Goal: Task Accomplishment & Management: Manage account settings

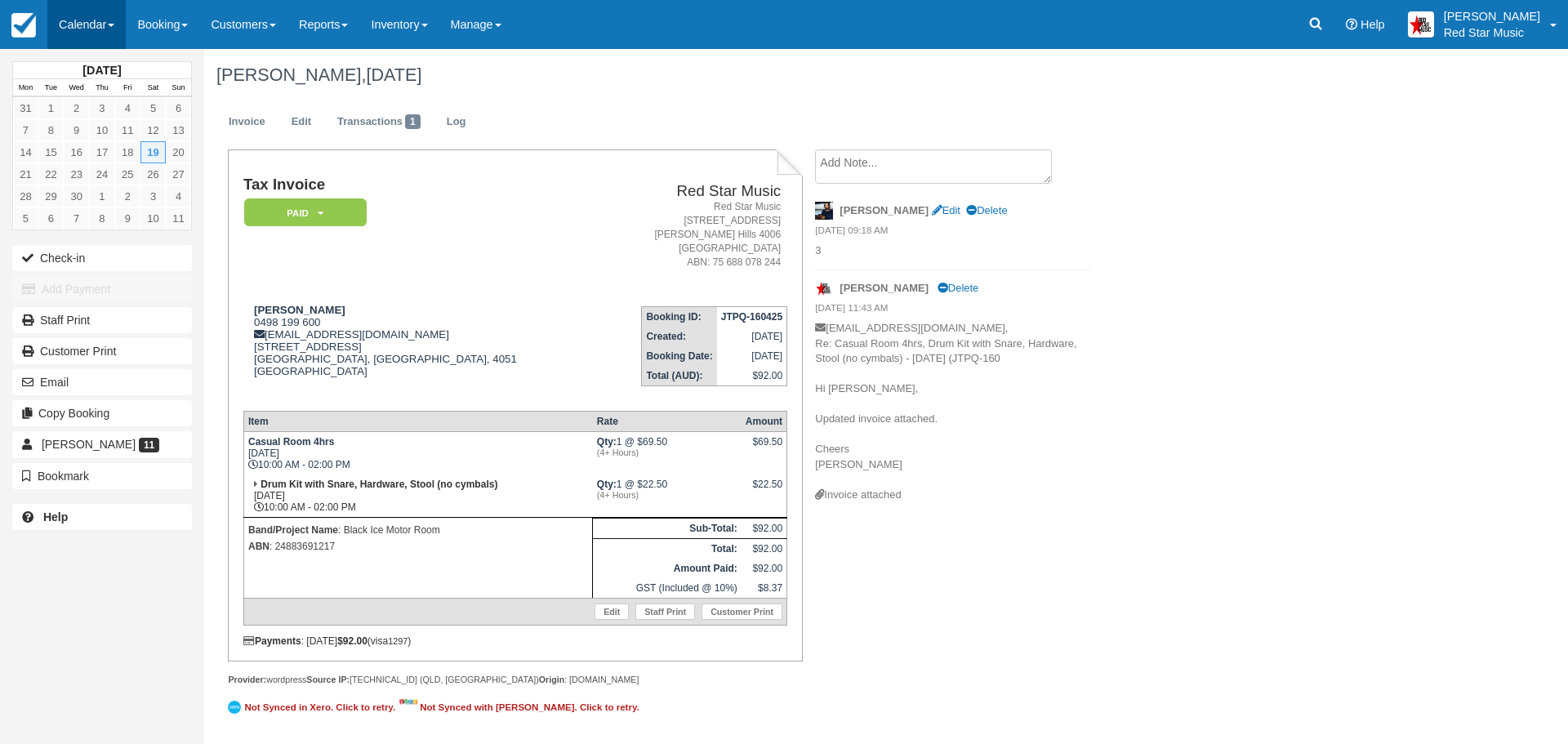
click at [79, 16] on link "Calendar" at bounding box center [86, 24] width 78 height 49
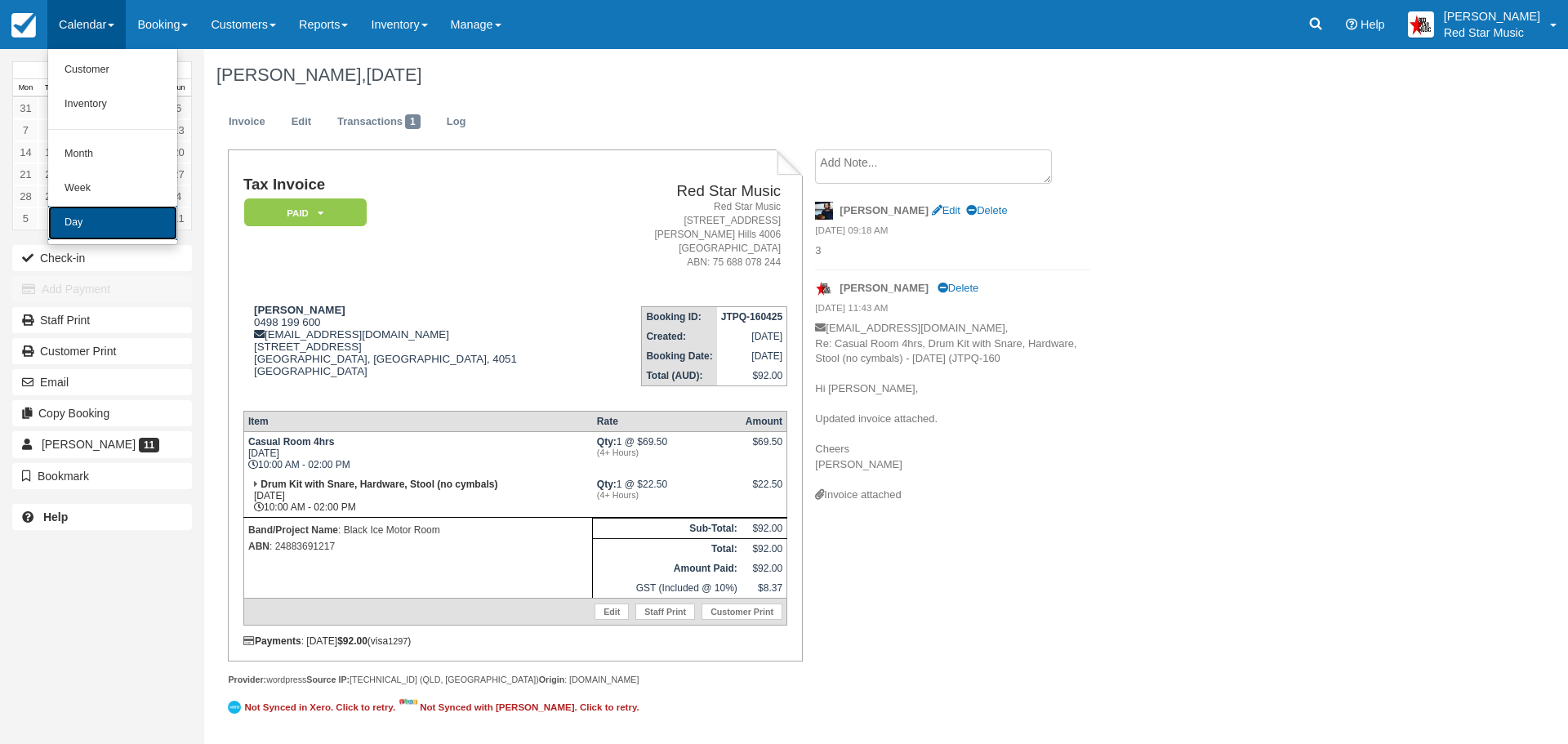
click at [104, 227] on link "Day" at bounding box center [112, 223] width 129 height 34
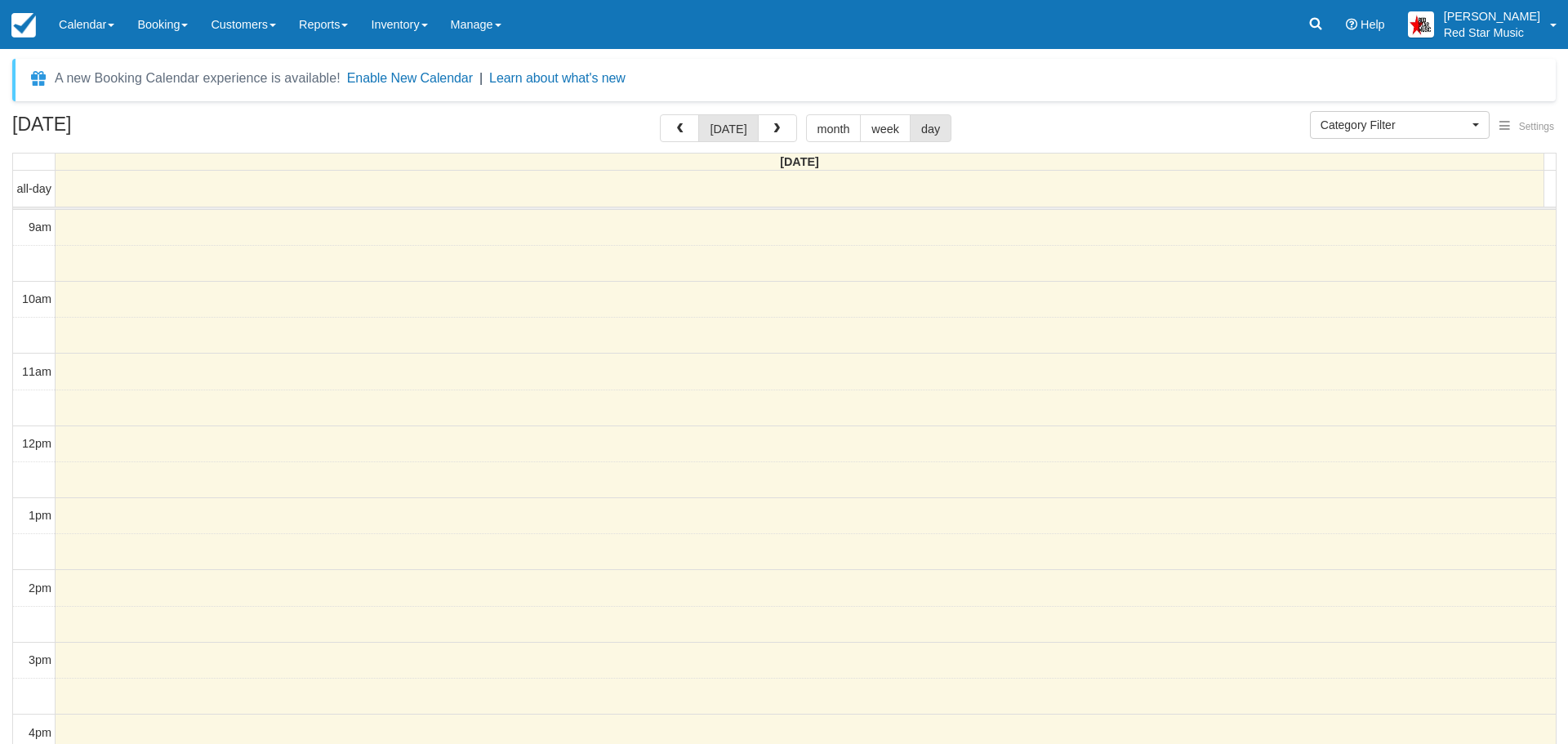
select select
click at [761, 120] on button "button" at bounding box center [771, 128] width 39 height 27
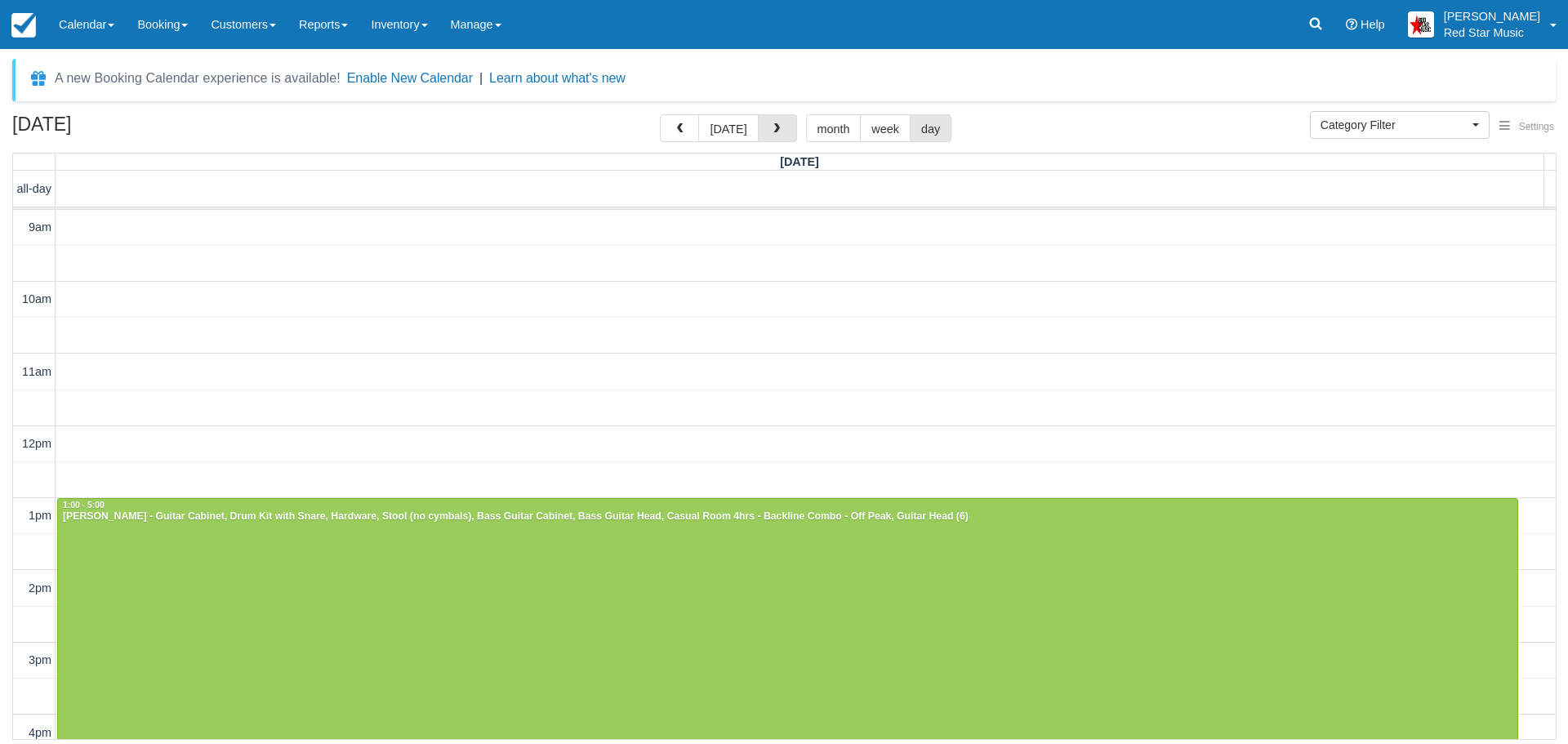
click at [762, 120] on button "button" at bounding box center [778, 128] width 39 height 27
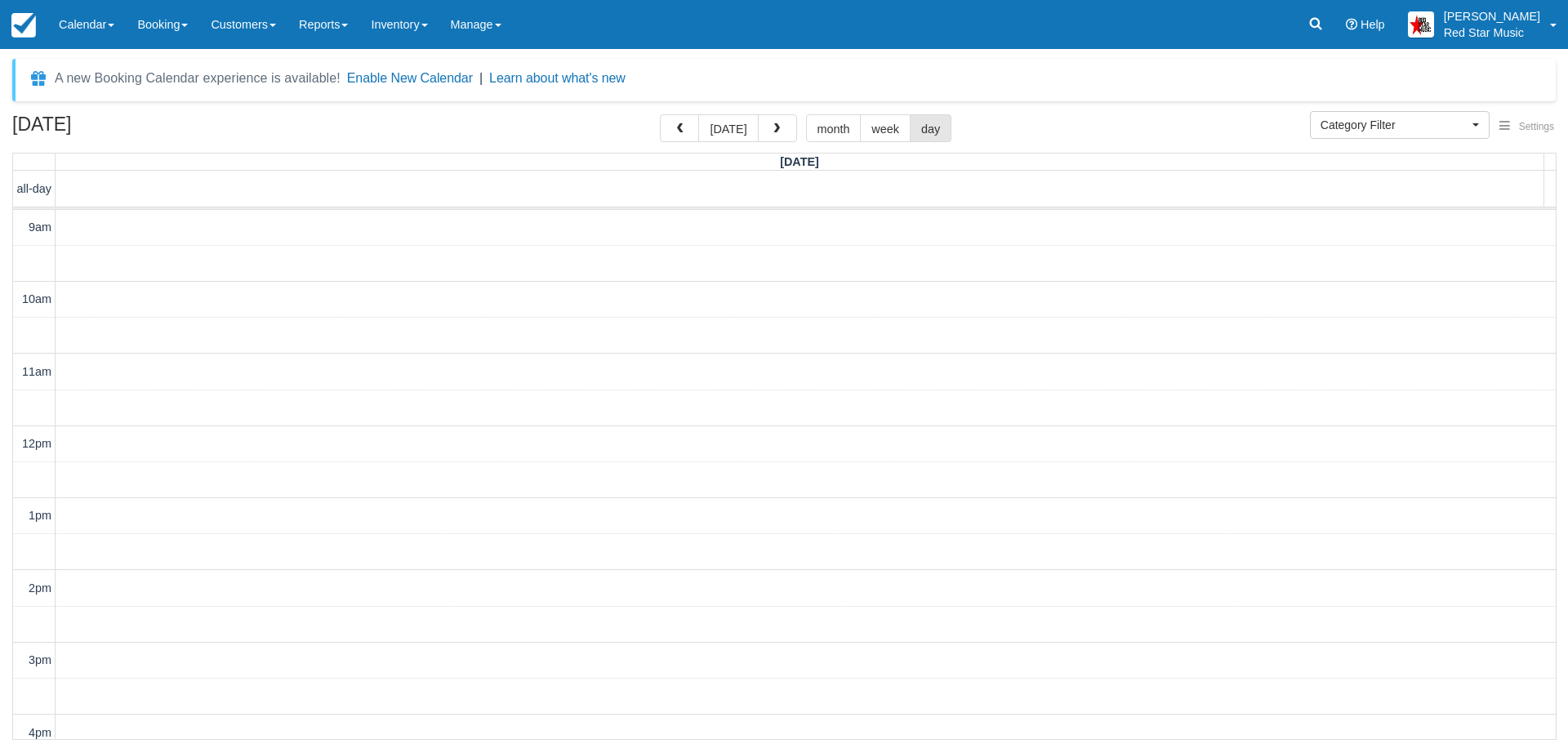
scroll to position [480, 0]
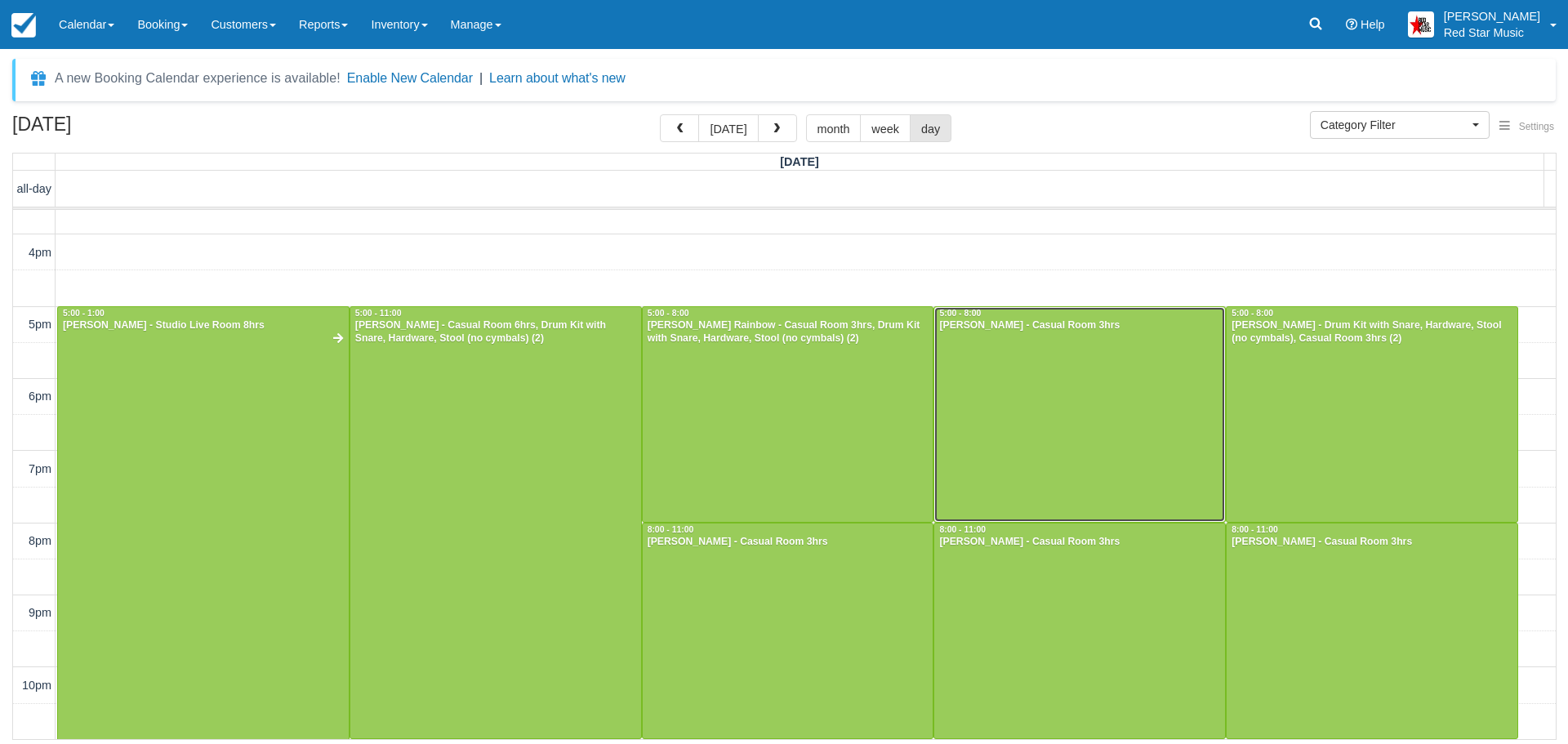
click at [1083, 407] on div at bounding box center [1080, 414] width 291 height 215
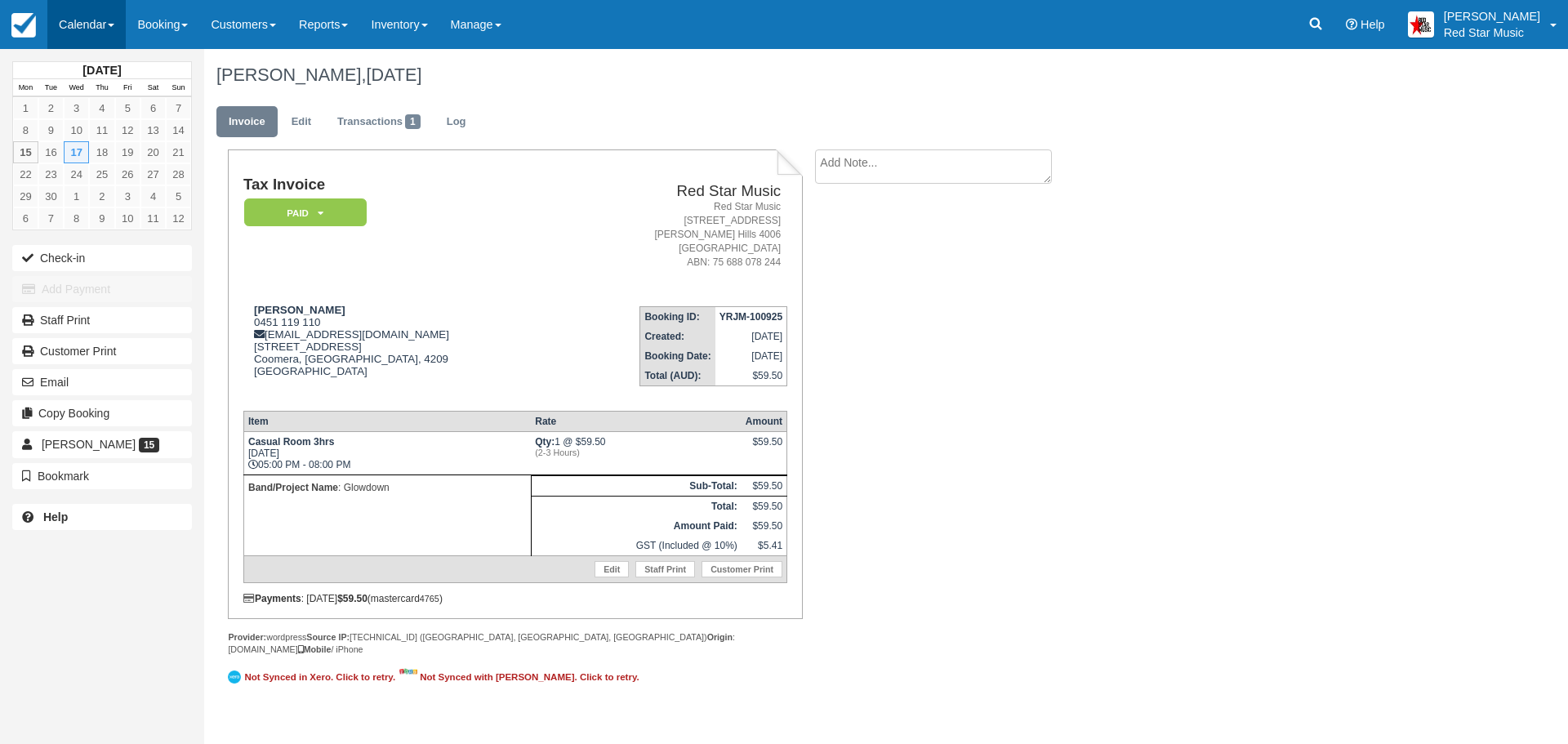
click at [80, 26] on link "Calendar" at bounding box center [86, 24] width 78 height 49
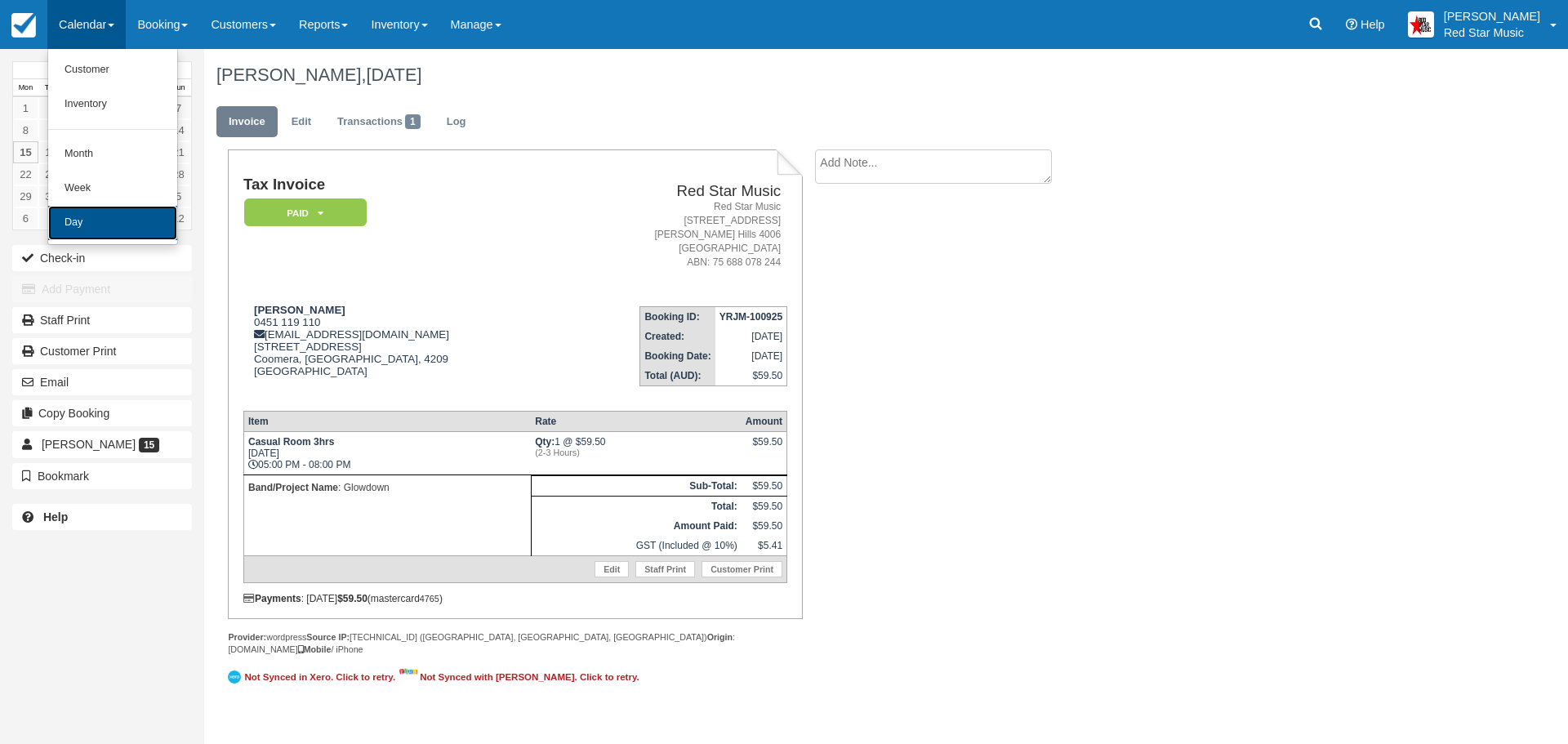
click at [82, 221] on link "Day" at bounding box center [112, 223] width 129 height 34
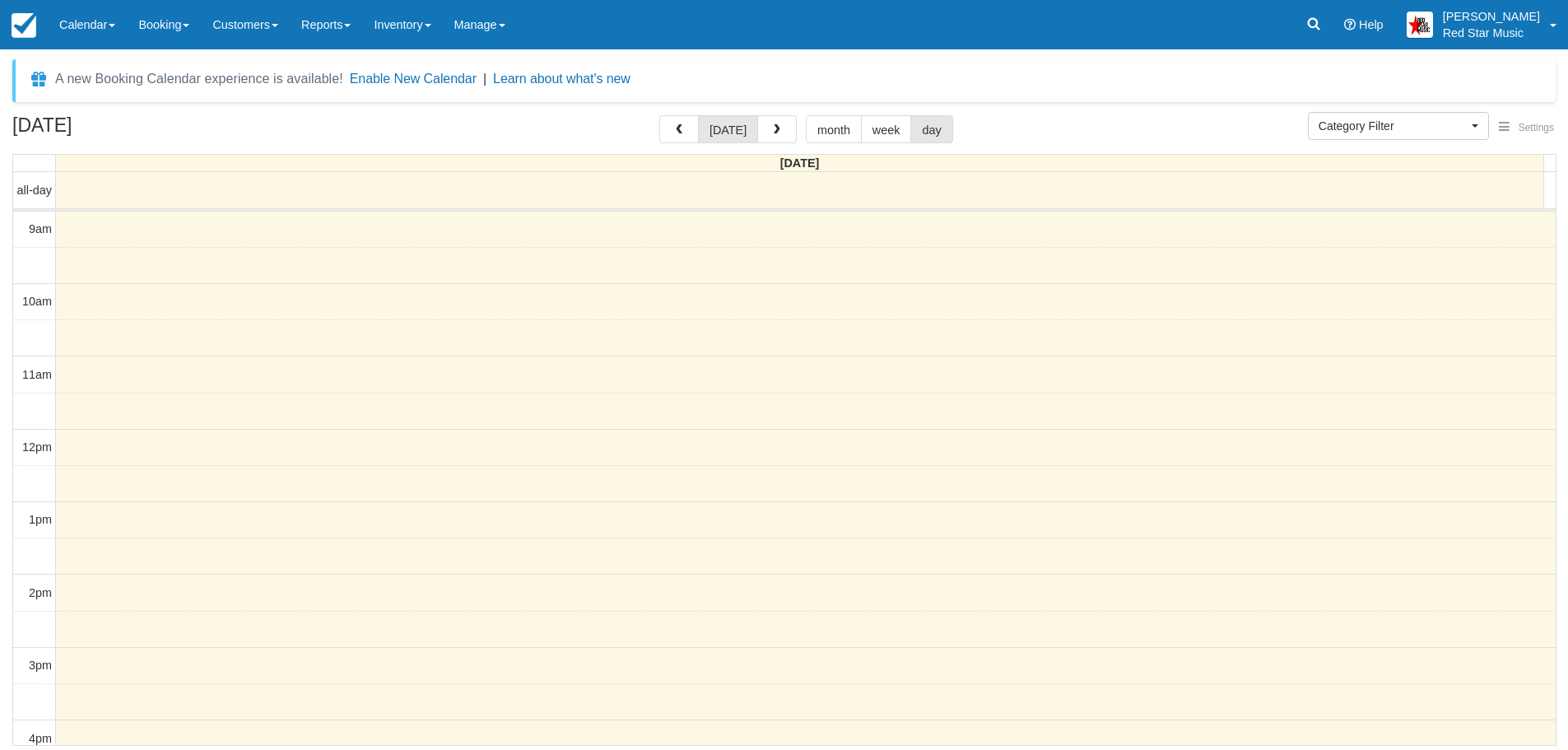
select select
click at [779, 124] on span "button" at bounding box center [783, 130] width 12 height 12
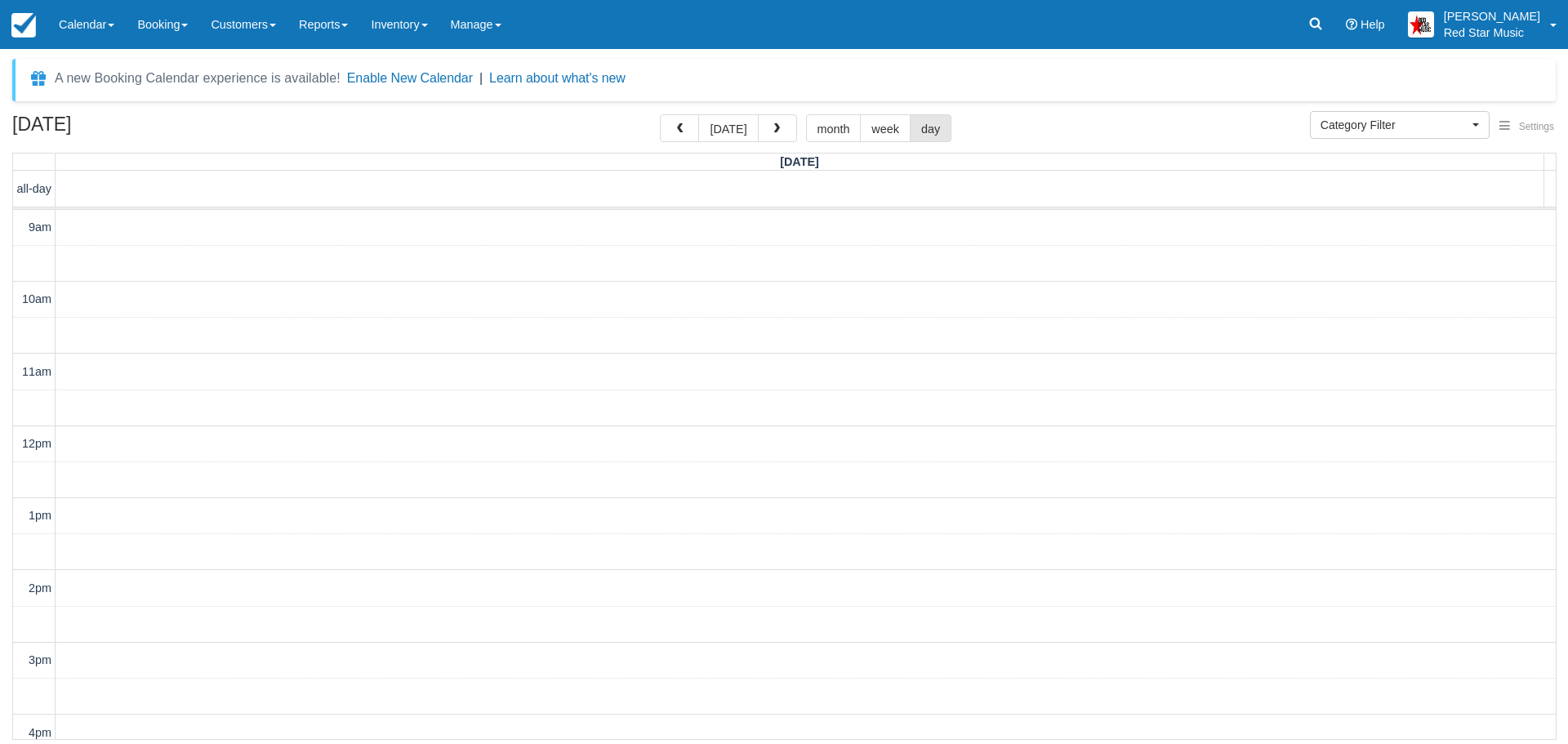
scroll to position [480, 0]
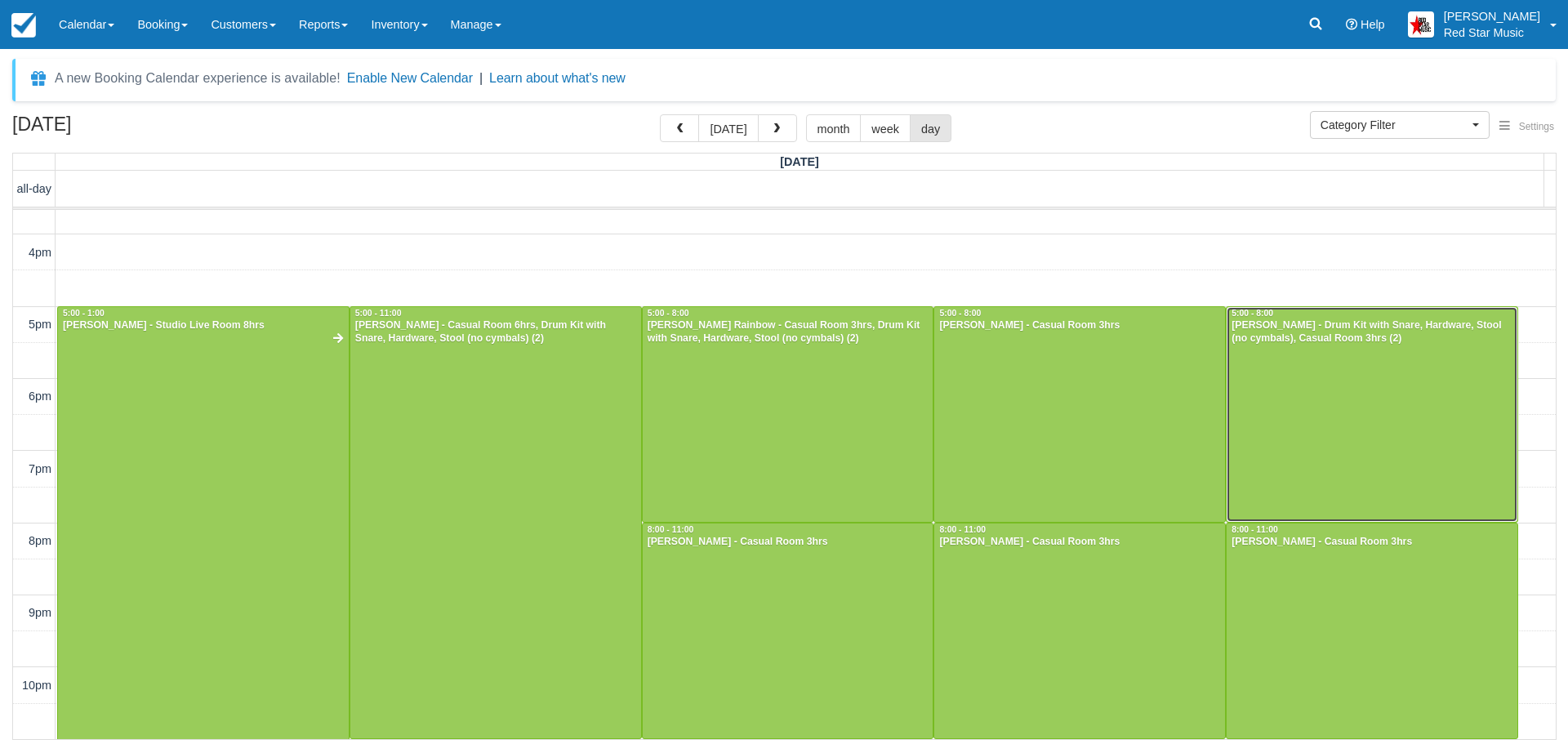
click at [1372, 426] on div at bounding box center [1373, 414] width 291 height 215
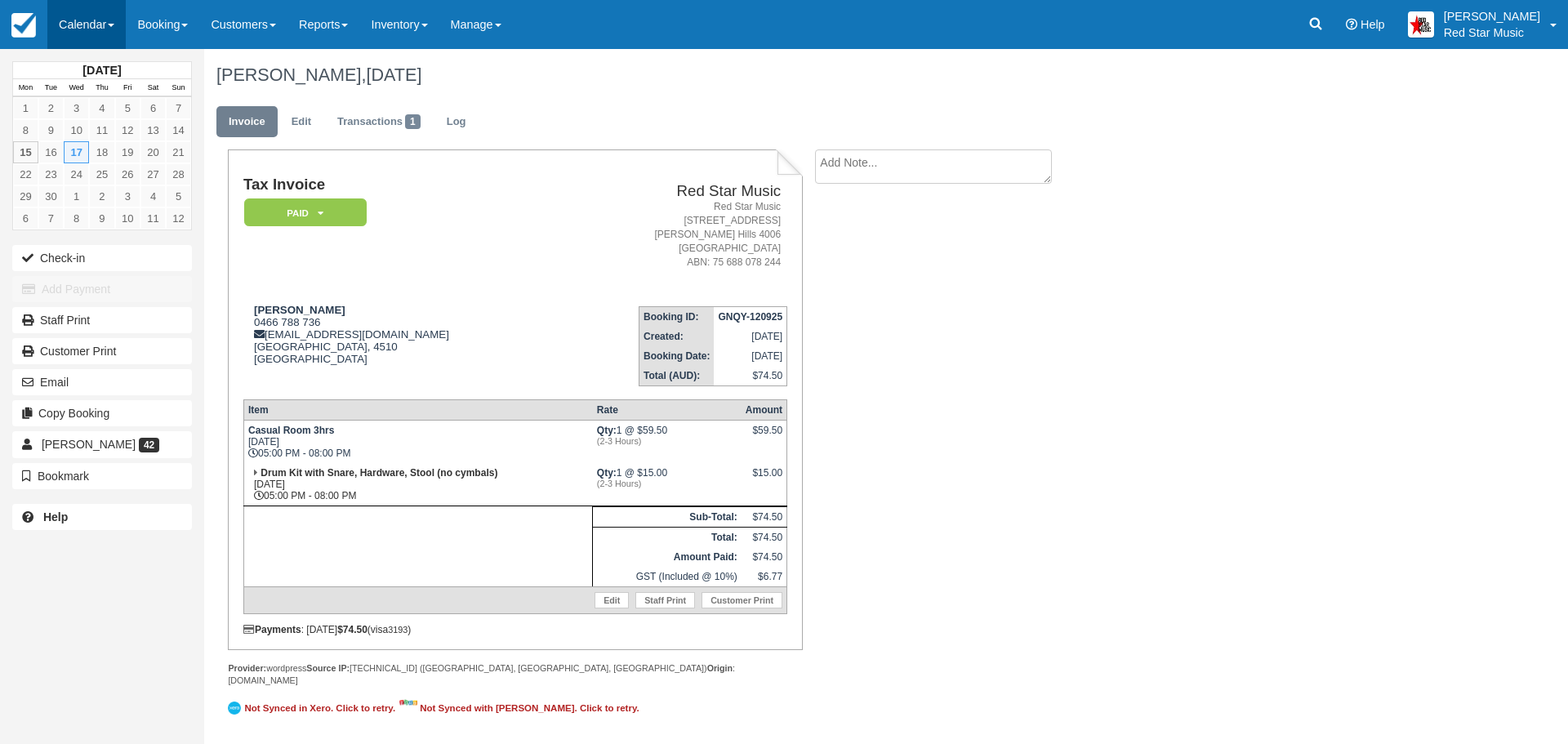
click at [97, 22] on link "Calendar" at bounding box center [86, 24] width 78 height 49
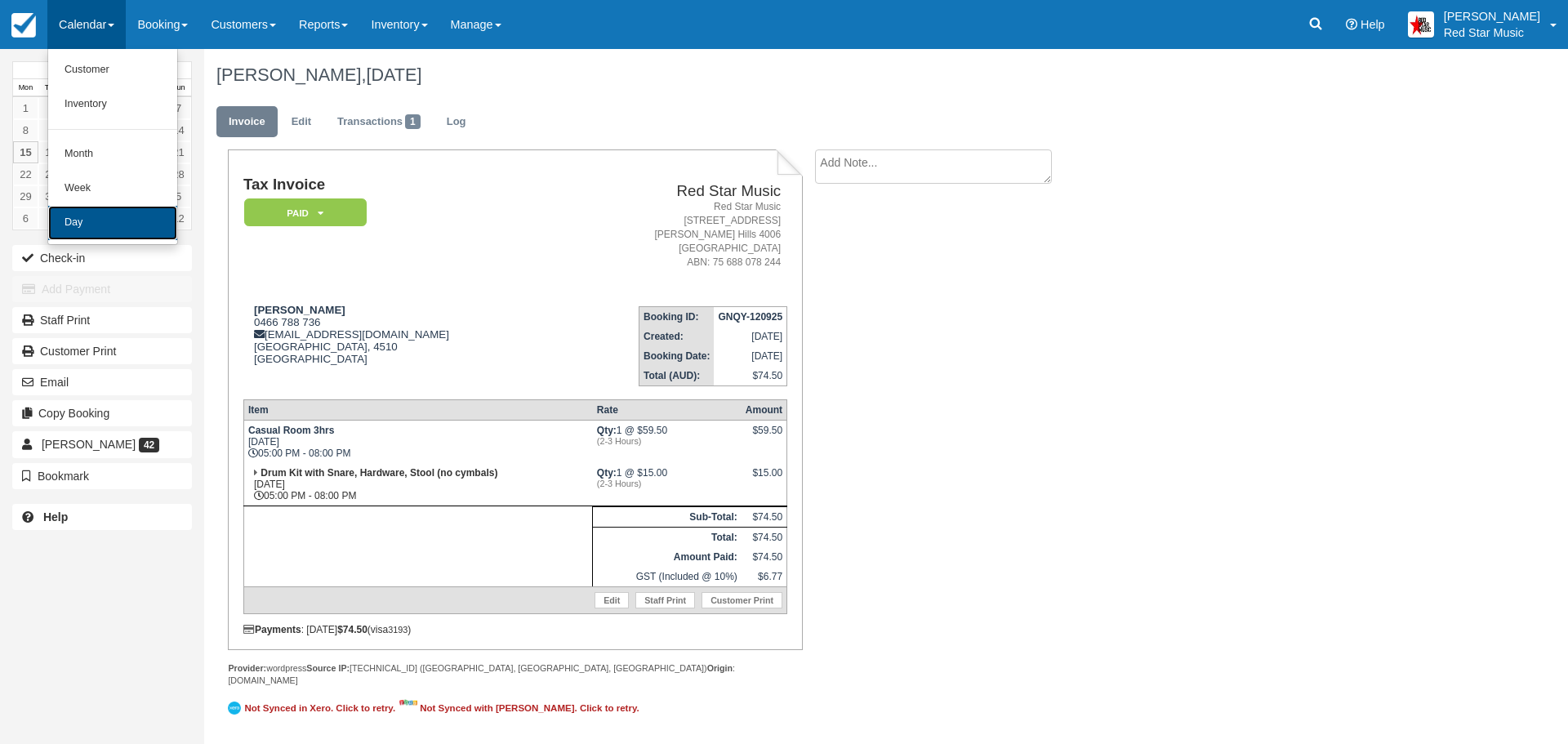
click at [90, 211] on link "Day" at bounding box center [112, 223] width 129 height 34
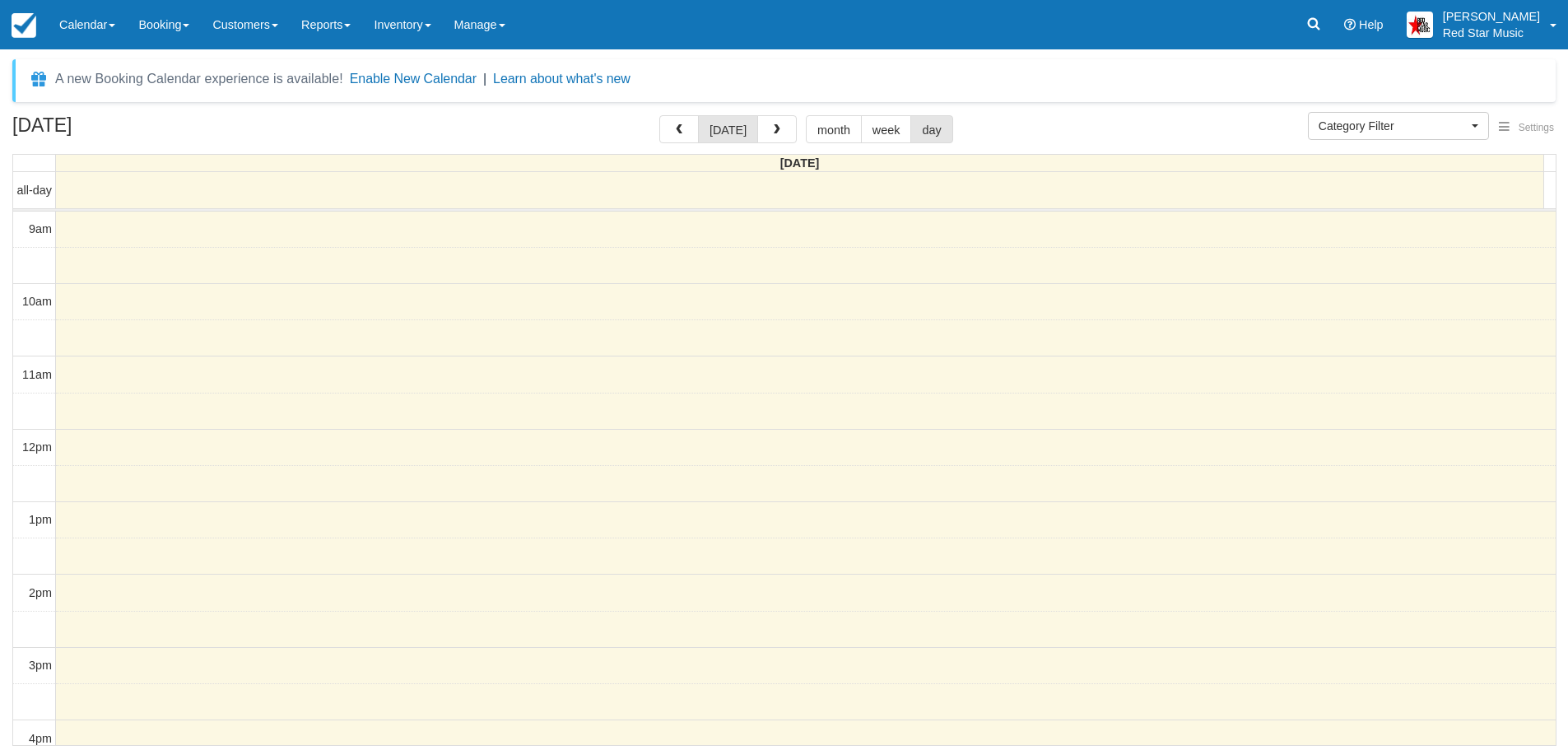
select select
click at [777, 127] on span "button" at bounding box center [783, 130] width 12 height 12
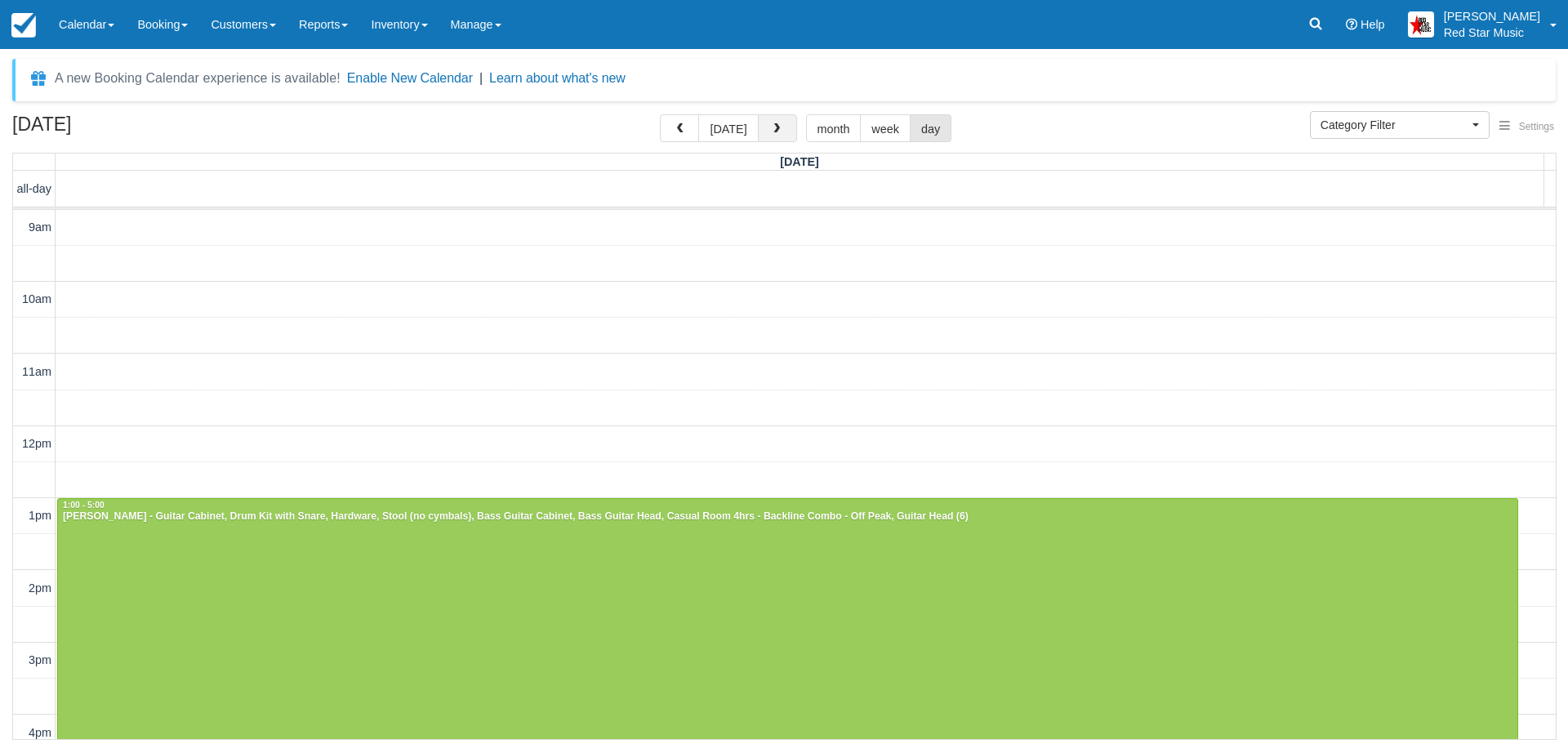
scroll to position [408, 0]
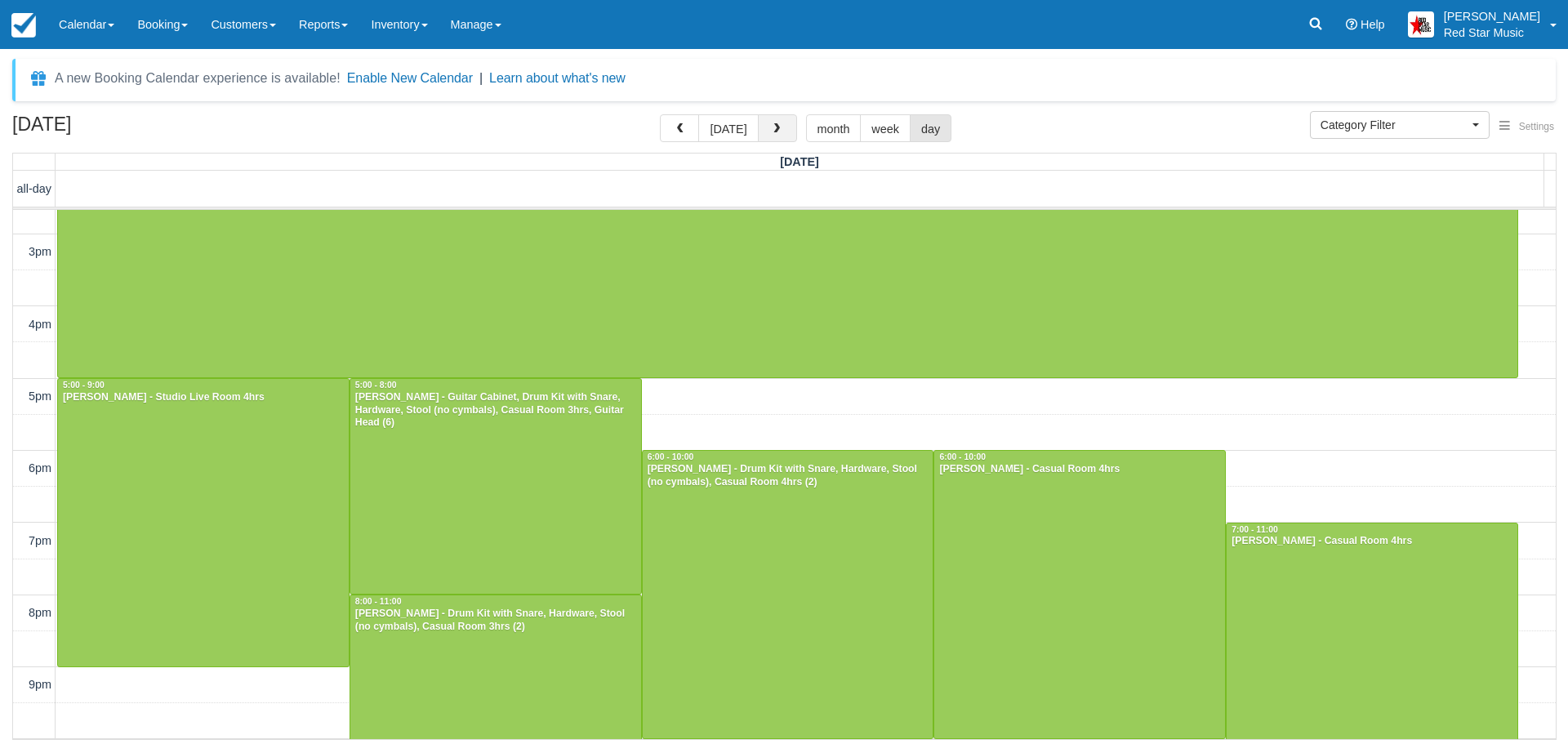
click at [771, 124] on span "button" at bounding box center [777, 129] width 12 height 12
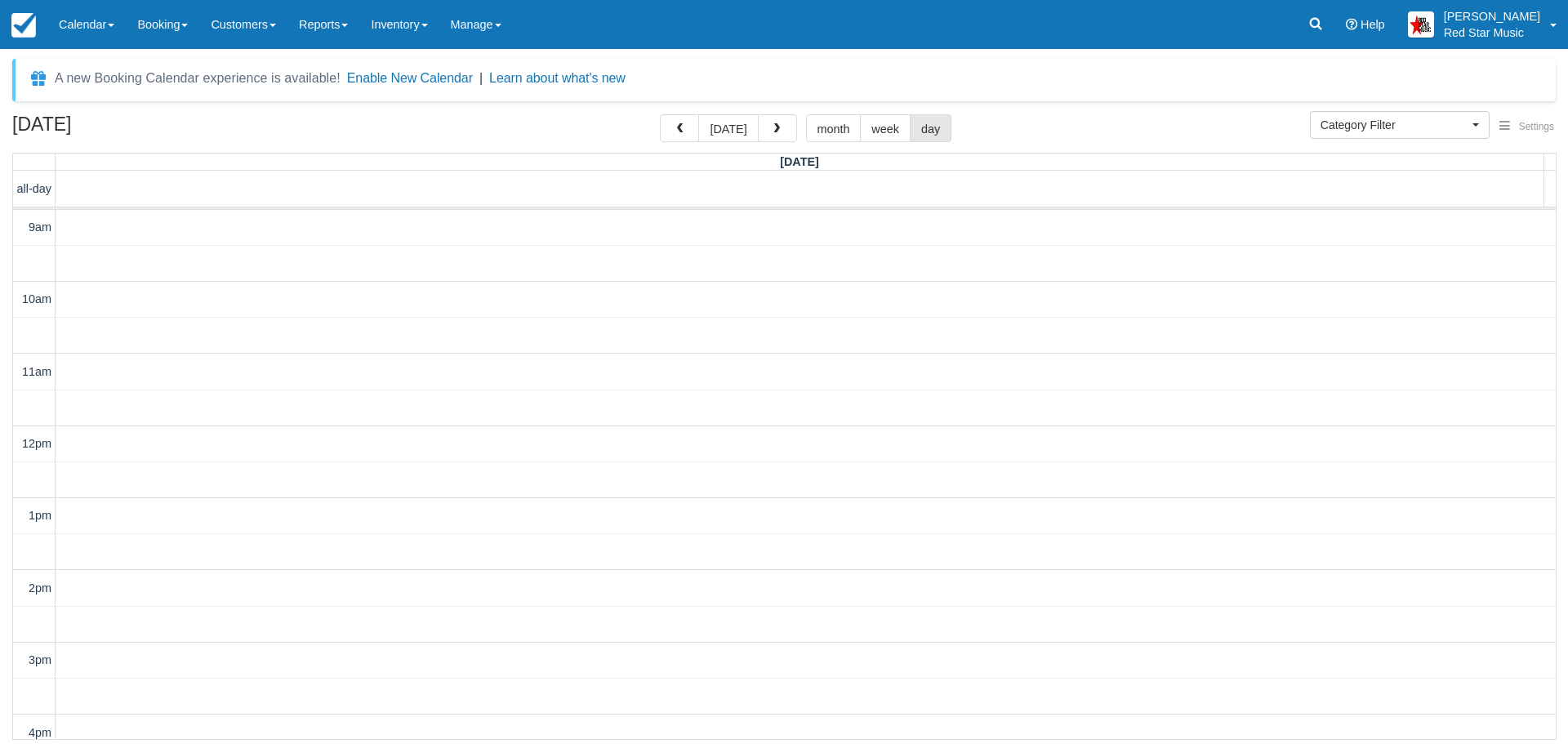
scroll to position [480, 0]
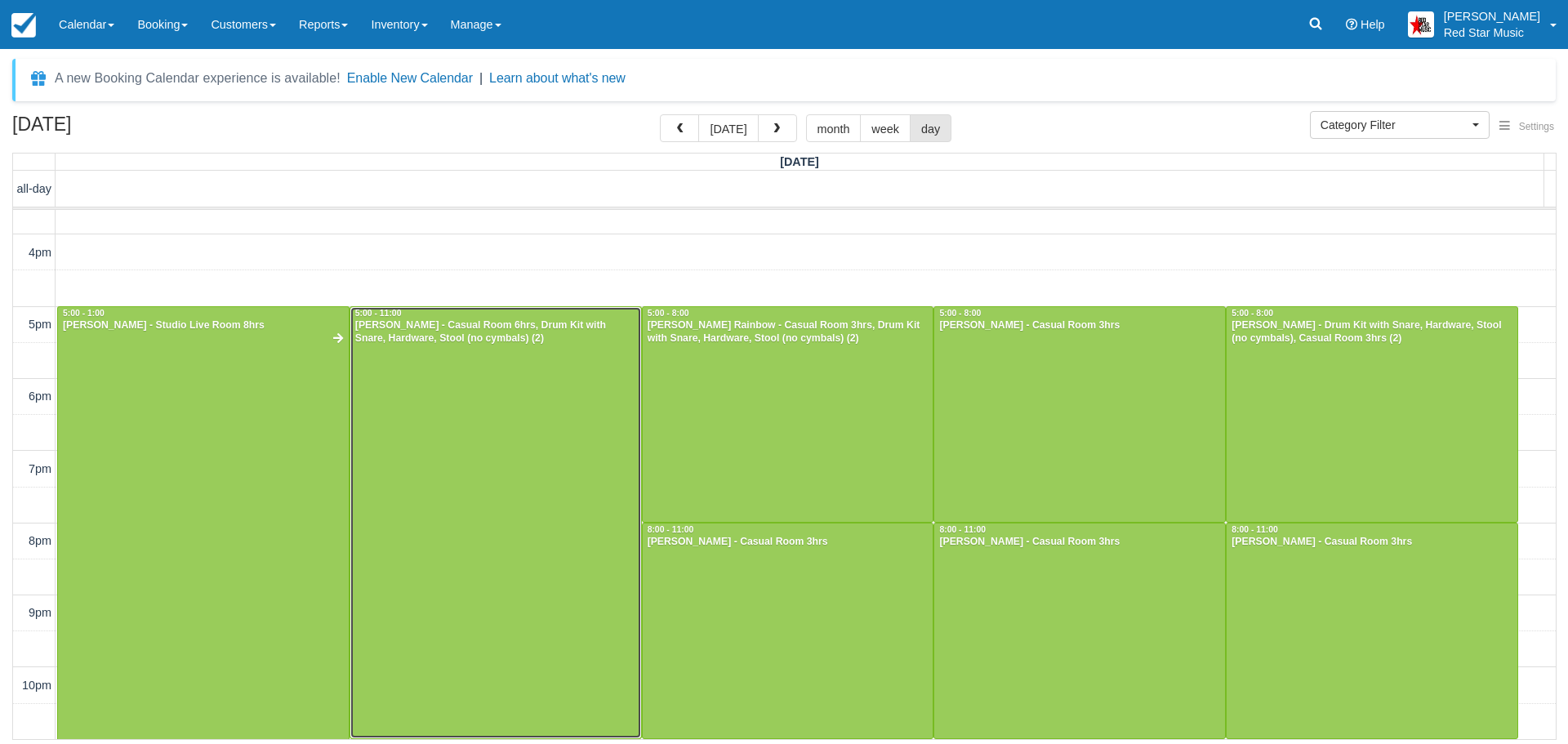
click at [523, 452] on div at bounding box center [496, 521] width 291 height 431
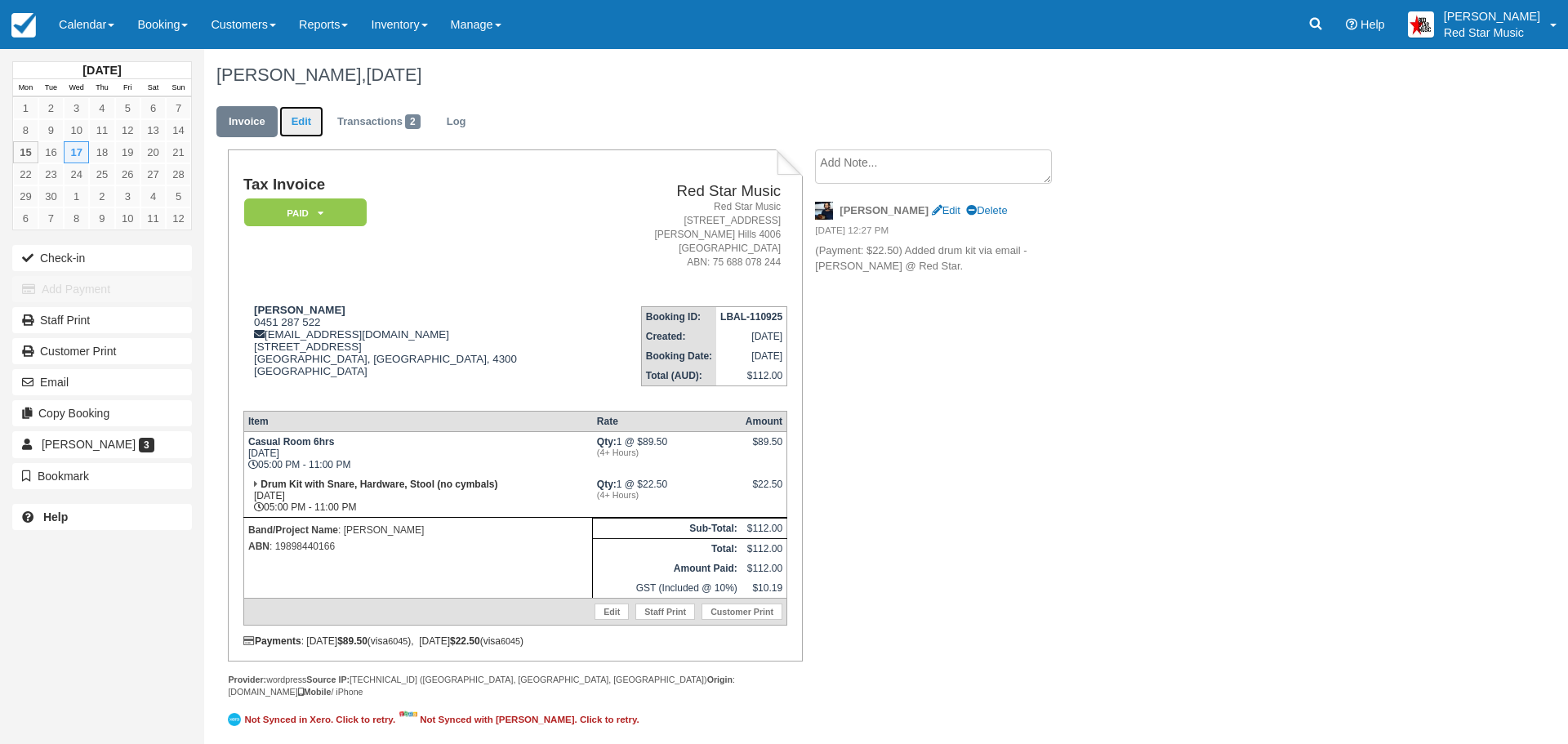
click at [299, 120] on link "Edit" at bounding box center [301, 122] width 44 height 32
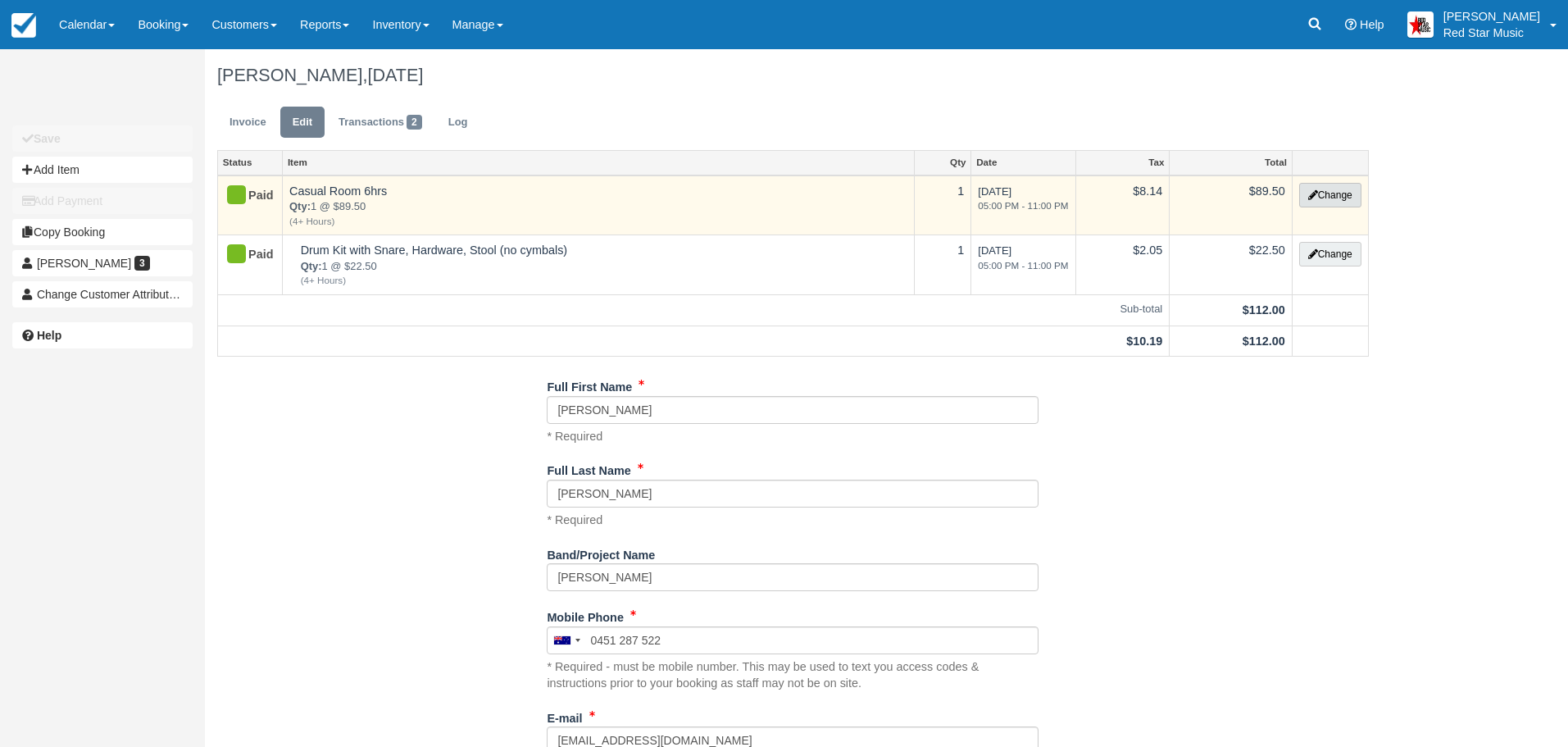
click at [1337, 188] on button "Change" at bounding box center [1331, 194] width 63 height 25
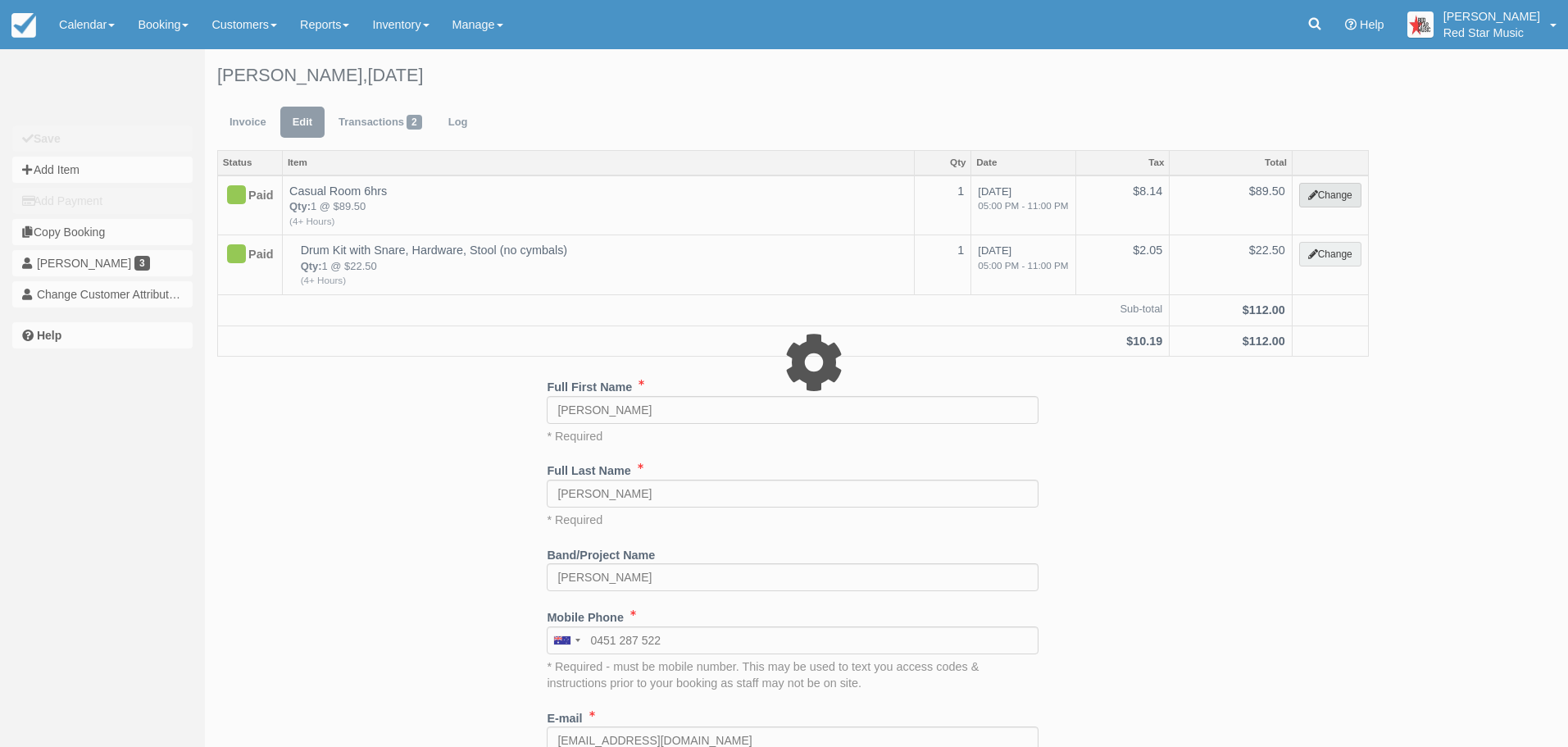
select select "6"
type input "89.50"
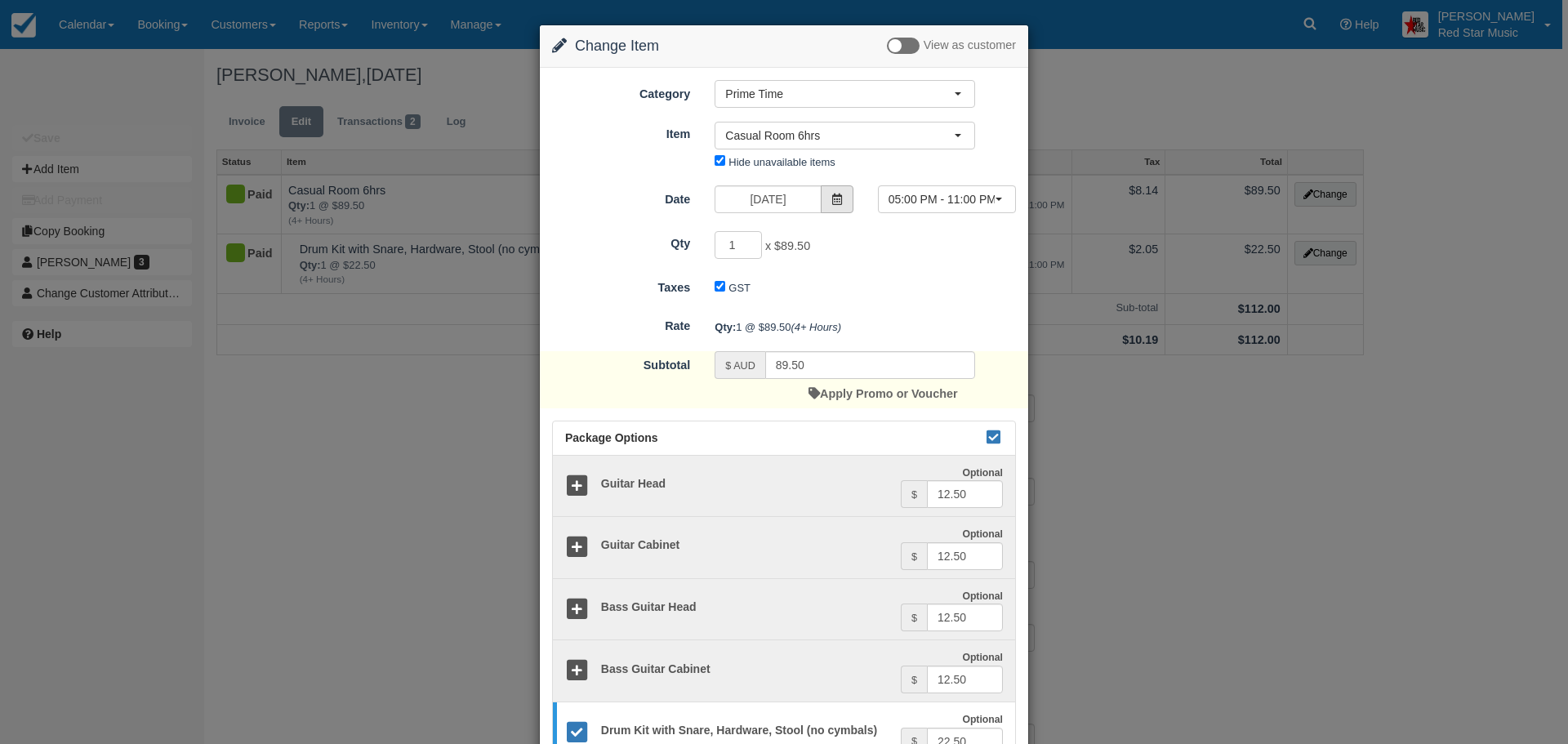
click at [837, 192] on span at bounding box center [836, 199] width 32 height 27
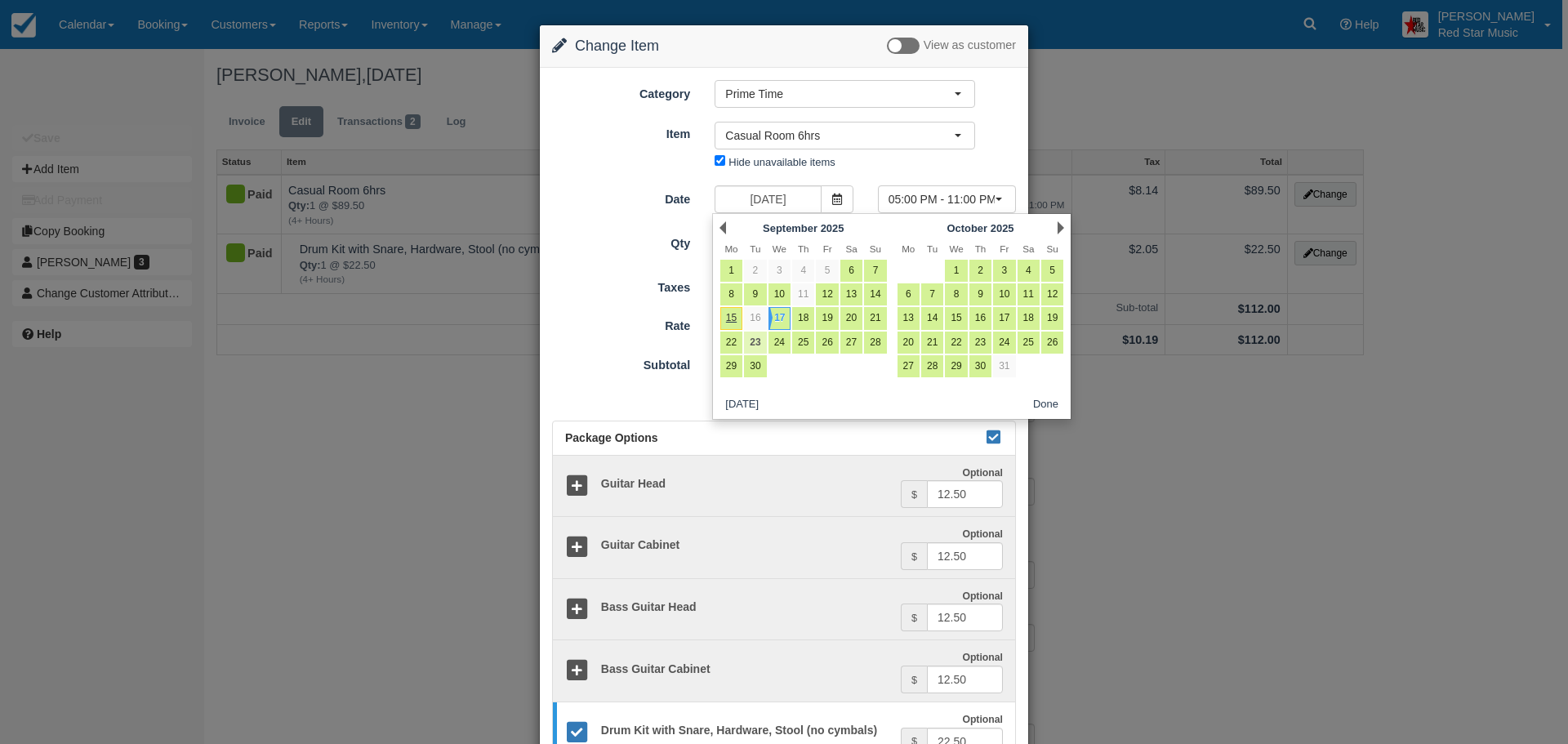
click at [755, 336] on link "23" at bounding box center [755, 342] width 22 height 22
type input "[DATE]"
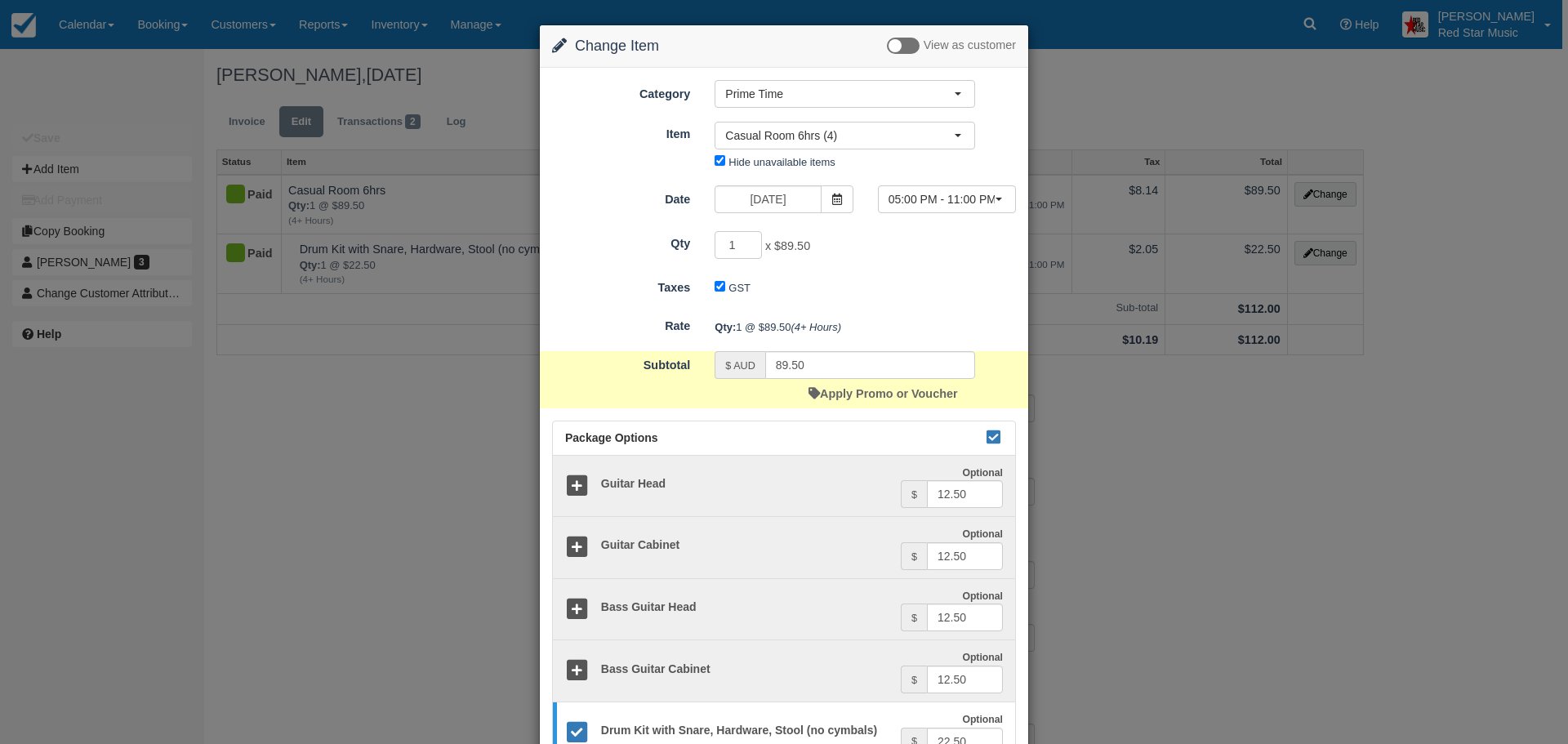
scroll to position [374, 0]
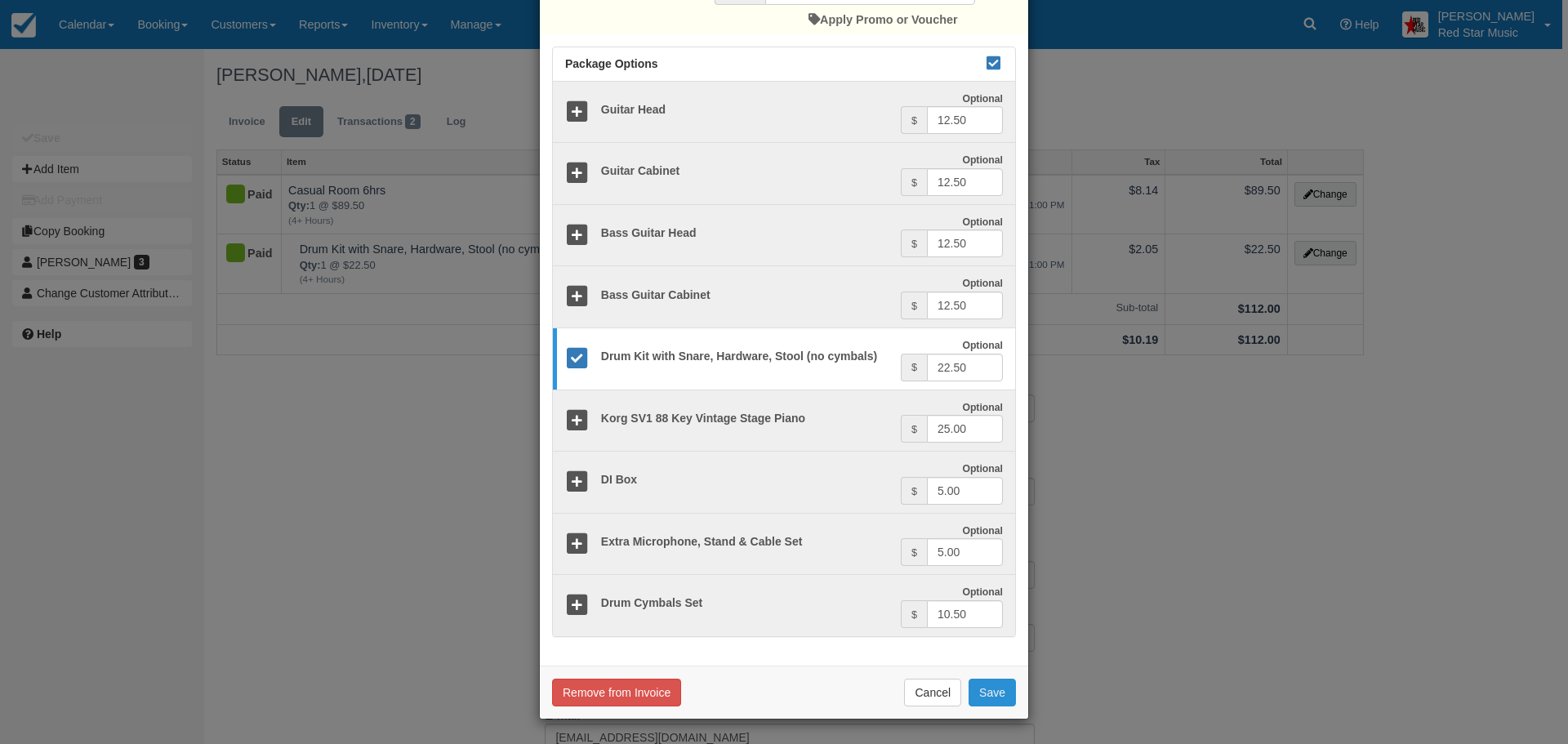
click at [991, 688] on button "Save" at bounding box center [993, 692] width 47 height 27
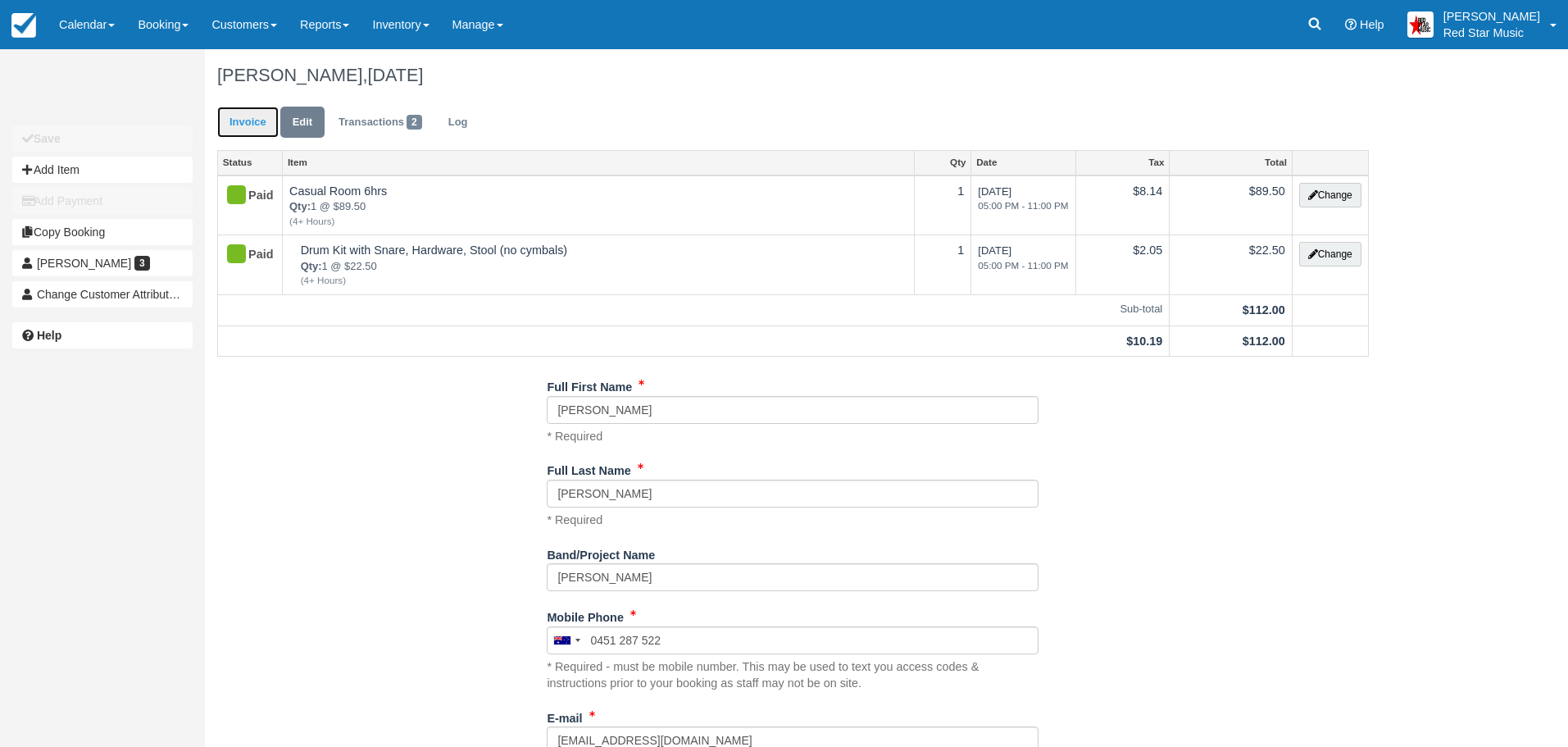
click at [238, 118] on link "Invoice" at bounding box center [248, 123] width 62 height 32
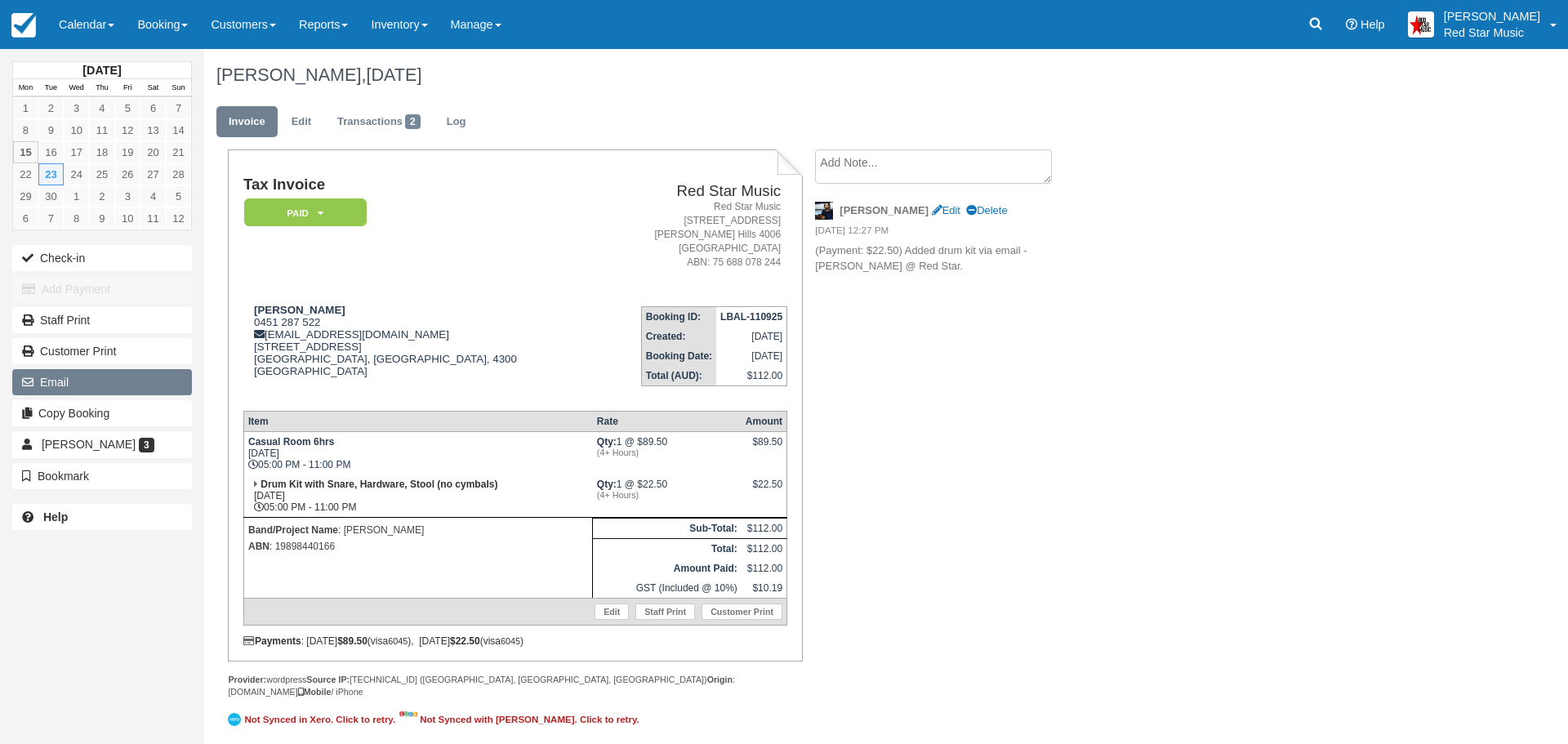
click at [60, 373] on button "Email" at bounding box center [103, 382] width 180 height 26
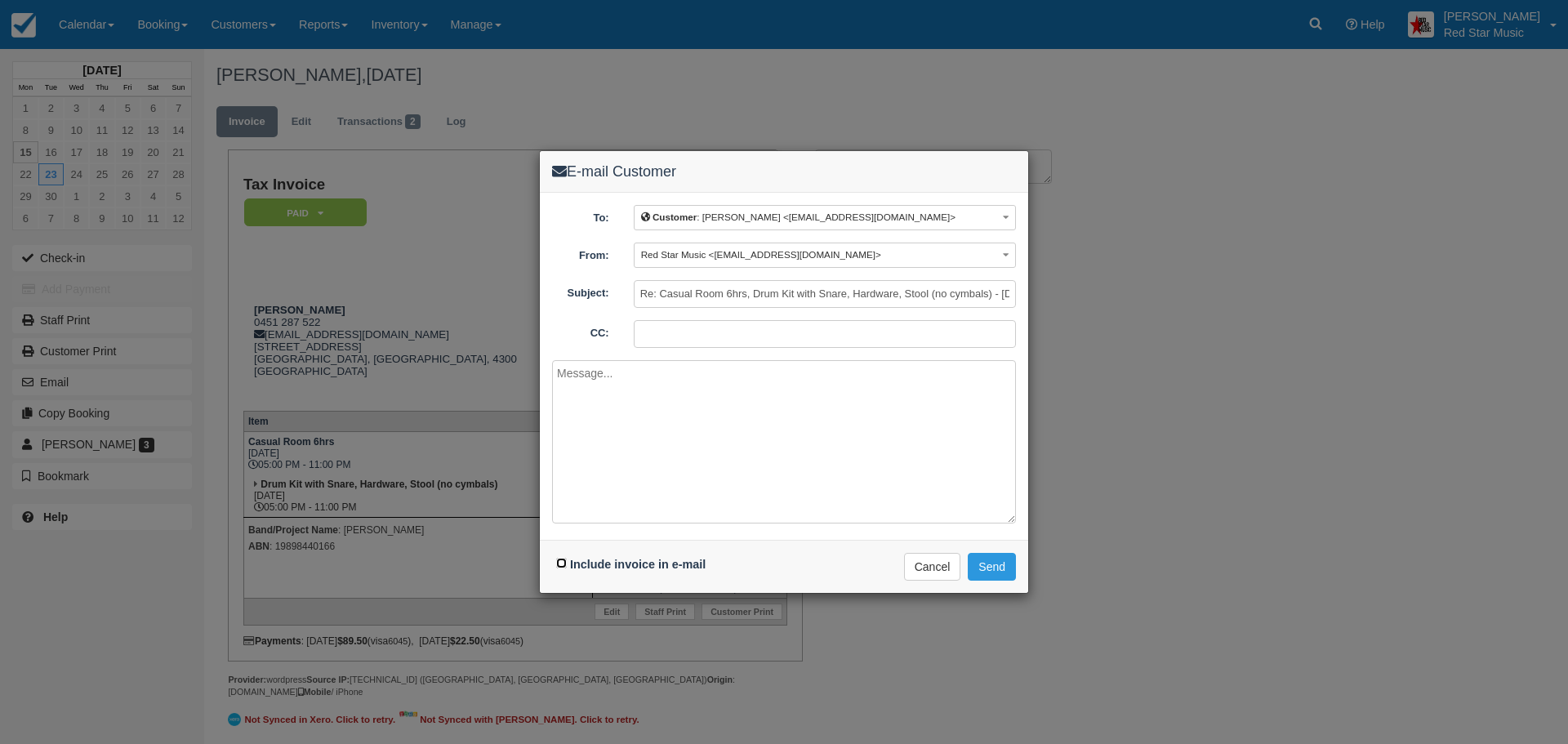
click at [558, 561] on input "Include invoice in e-mail" at bounding box center [561, 562] width 11 height 11
checkbox input "true"
click at [992, 562] on button "Send" at bounding box center [992, 566] width 48 height 27
